Goal: Task Accomplishment & Management: Manage account settings

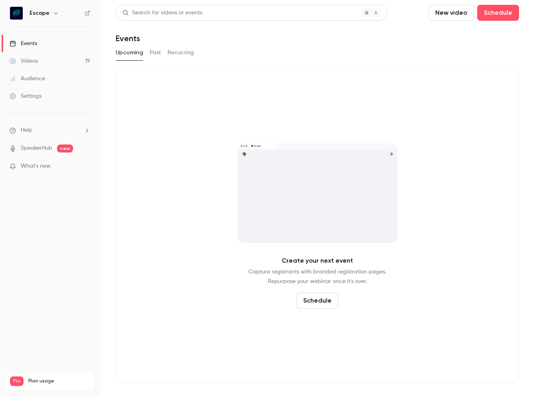
click at [72, 378] on span "Plan usage" at bounding box center [58, 381] width 61 height 6
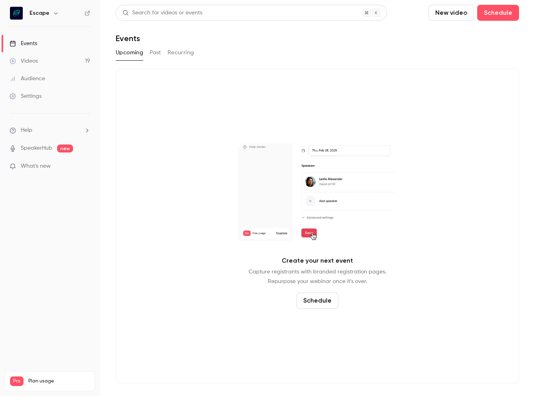
click at [52, 18] on div "Escape" at bounding box center [50, 13] width 81 height 14
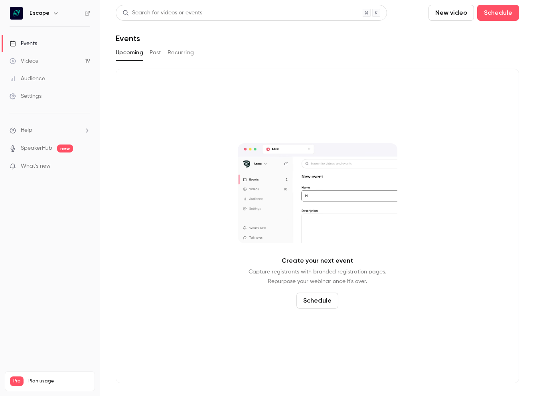
click at [53, 16] on icon "button" at bounding box center [56, 13] width 6 height 6
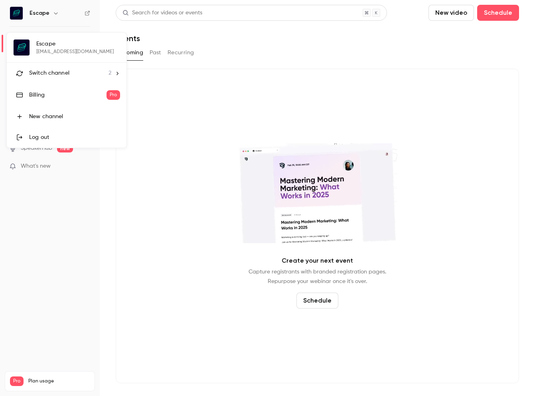
click at [54, 98] on div "Billing" at bounding box center [67, 95] width 77 height 8
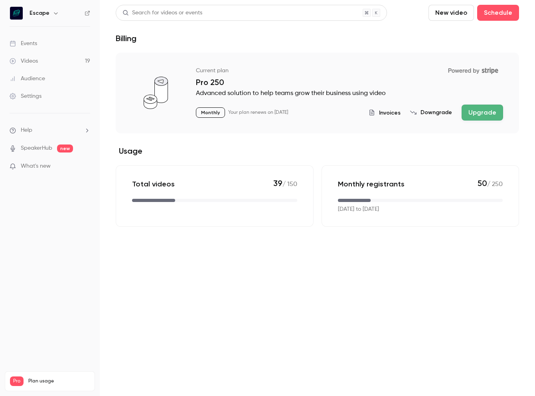
click at [387, 111] on span "Invoices" at bounding box center [390, 112] width 22 height 8
click at [51, 16] on button "button" at bounding box center [56, 13] width 10 height 10
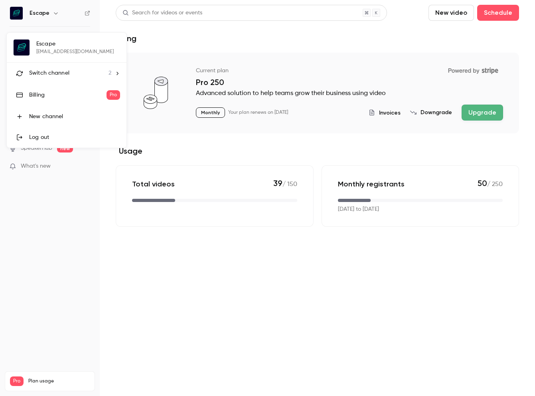
click at [74, 224] on div at bounding box center [267, 198] width 535 height 396
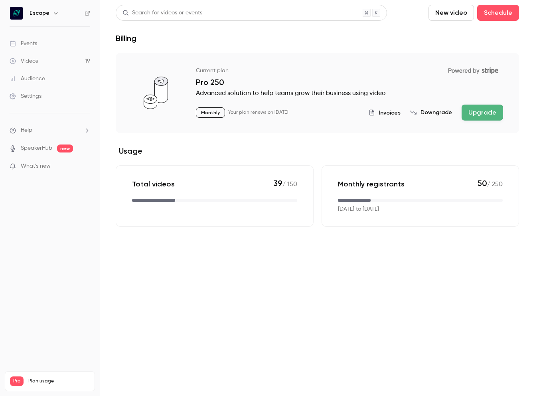
click at [52, 378] on span "Plan usage" at bounding box center [58, 381] width 61 height 6
click at [41, 93] on div "Settings" at bounding box center [26, 96] width 32 height 8
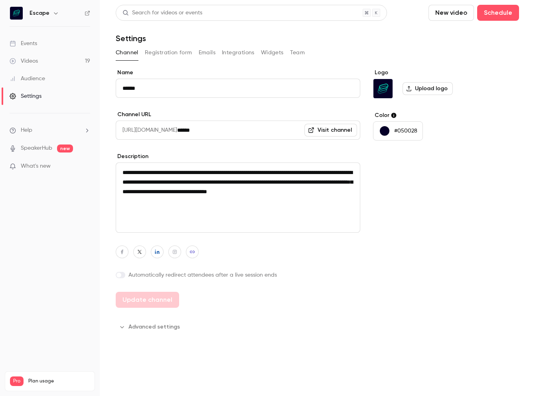
click at [179, 51] on button "Registration form" at bounding box center [168, 52] width 47 height 13
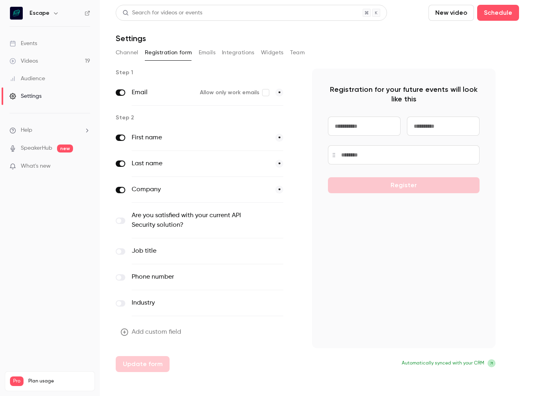
click at [214, 47] on button "Emails" at bounding box center [207, 52] width 17 height 13
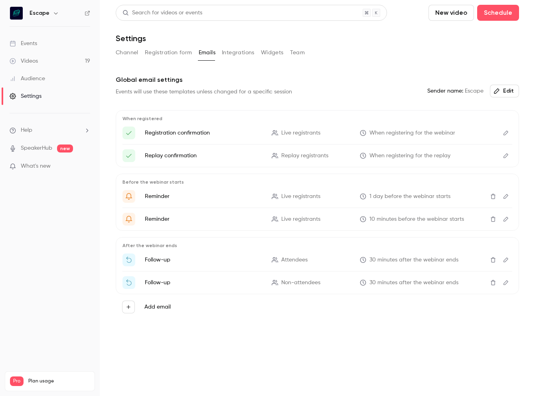
click at [242, 50] on button "Integrations" at bounding box center [238, 52] width 33 height 13
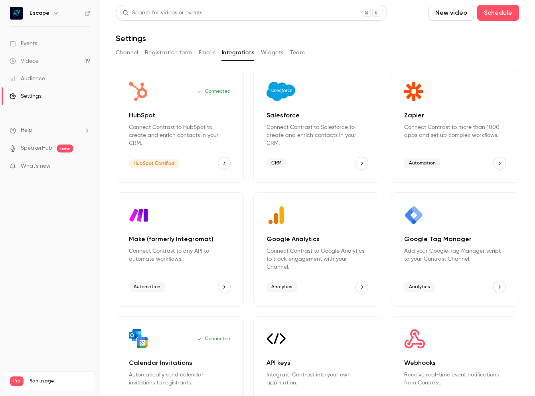
click at [294, 47] on button "Team" at bounding box center [297, 52] width 15 height 13
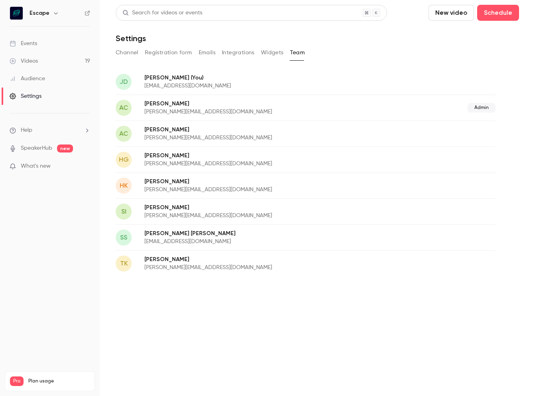
click at [249, 106] on p "Alexandra Charikova" at bounding box center [256, 104] width 225 height 8
click at [204, 84] on p "[EMAIL_ADDRESS][DOMAIN_NAME]" at bounding box center [253, 86] width 219 height 8
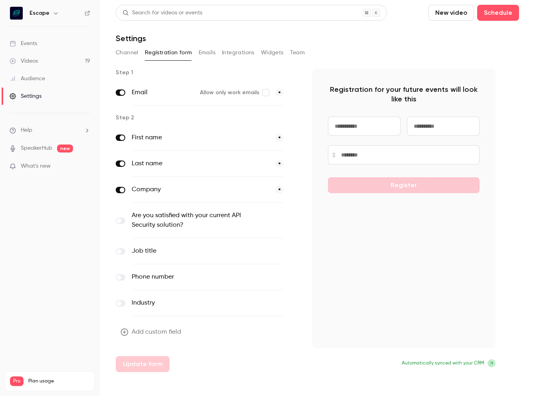
click at [53, 378] on span "Plan usage" at bounding box center [58, 381] width 61 height 6
click at [48, 11] on div "Escape" at bounding box center [54, 13] width 49 height 10
click at [51, 14] on button "button" at bounding box center [56, 13] width 10 height 10
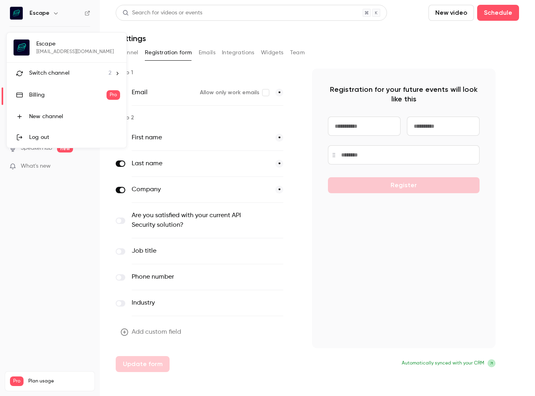
click at [58, 89] on link "Billing Pro" at bounding box center [67, 95] width 120 height 22
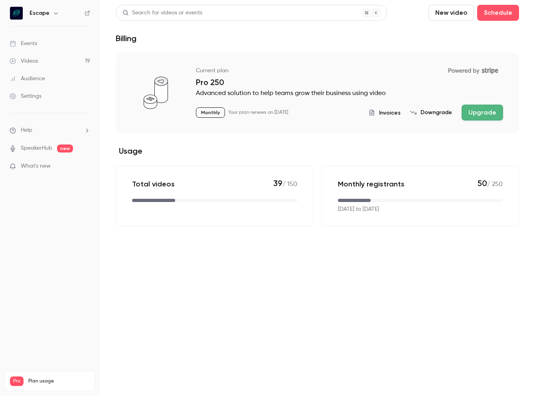
click at [391, 114] on span "Invoices" at bounding box center [390, 112] width 22 height 8
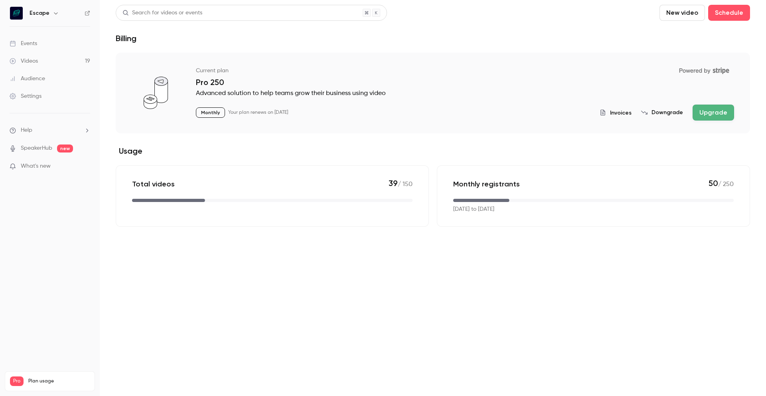
click at [31, 89] on link "Settings" at bounding box center [50, 96] width 100 height 18
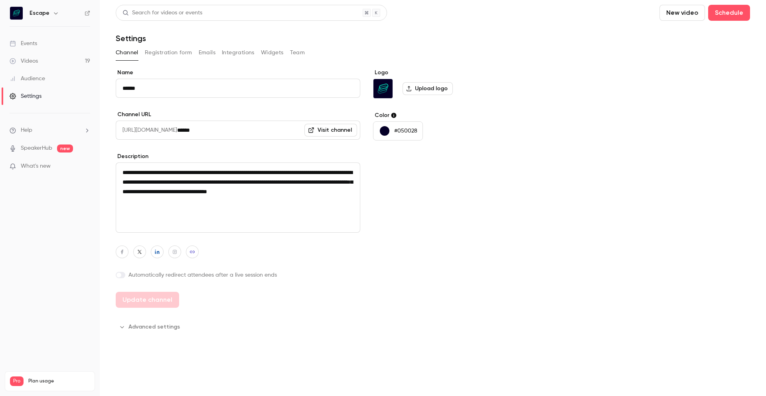
click at [206, 49] on button "Emails" at bounding box center [207, 52] width 17 height 13
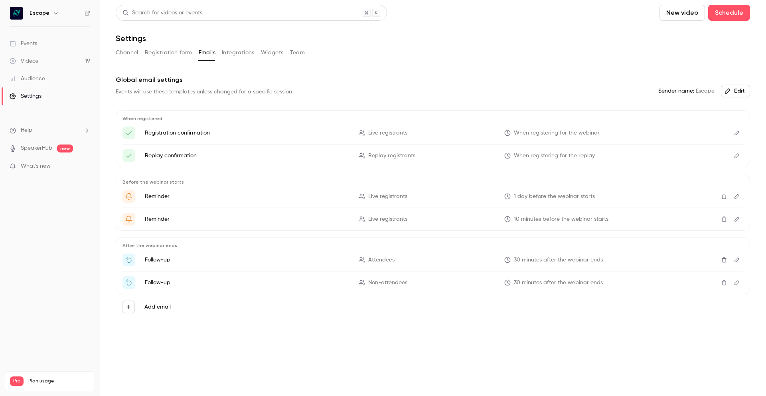
click at [300, 50] on button "Team" at bounding box center [297, 52] width 15 height 13
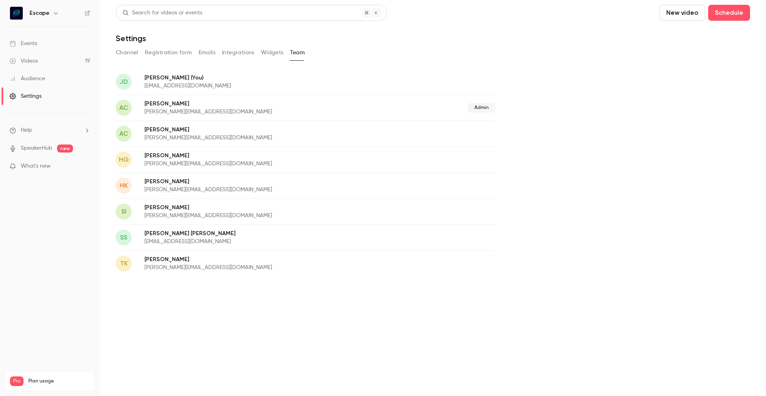
click at [363, 94] on div "AC Alexandra Charikova alexandra@escape.tech Admin" at bounding box center [306, 107] width 380 height 26
